Goal: Find specific page/section: Find specific page/section

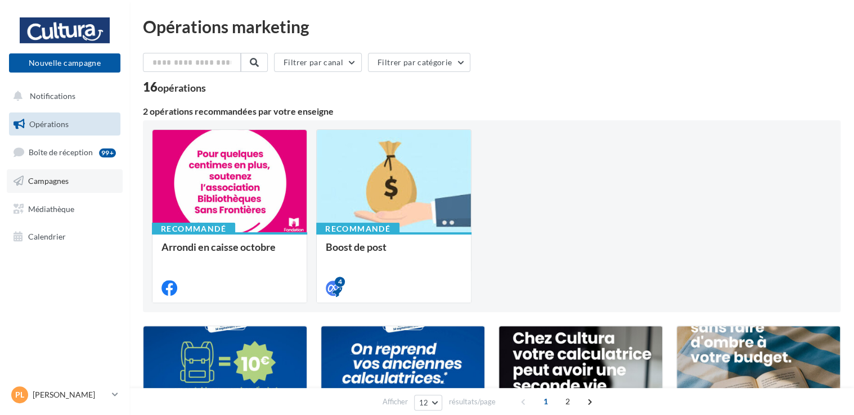
click at [50, 187] on link "Campagnes" at bounding box center [65, 181] width 116 height 24
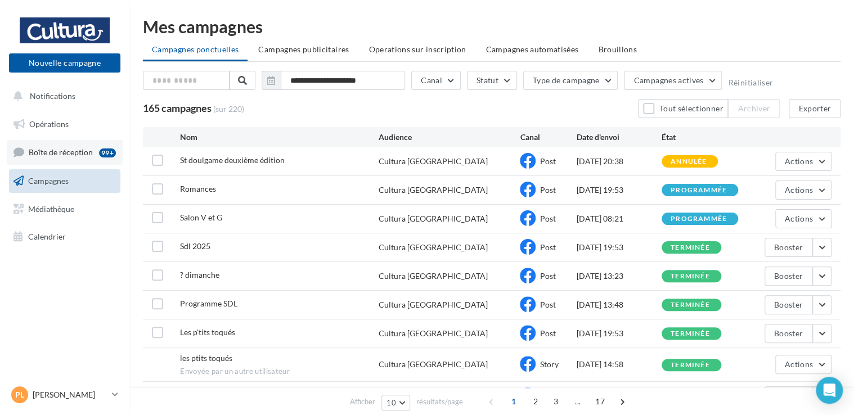
click at [47, 153] on span "Boîte de réception" at bounding box center [61, 152] width 64 height 10
